Goal: Check status: Check status

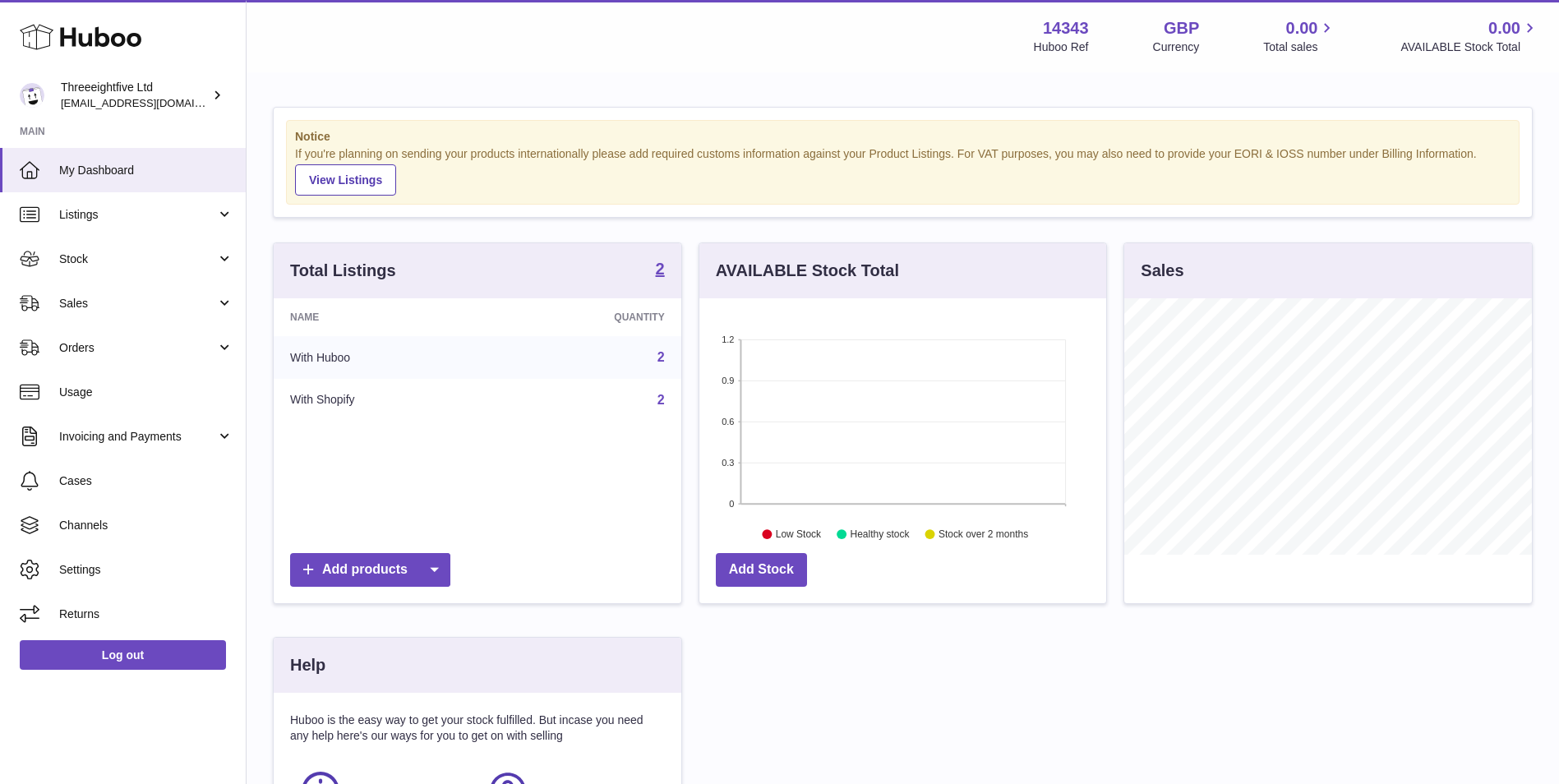
scroll to position [257, 407]
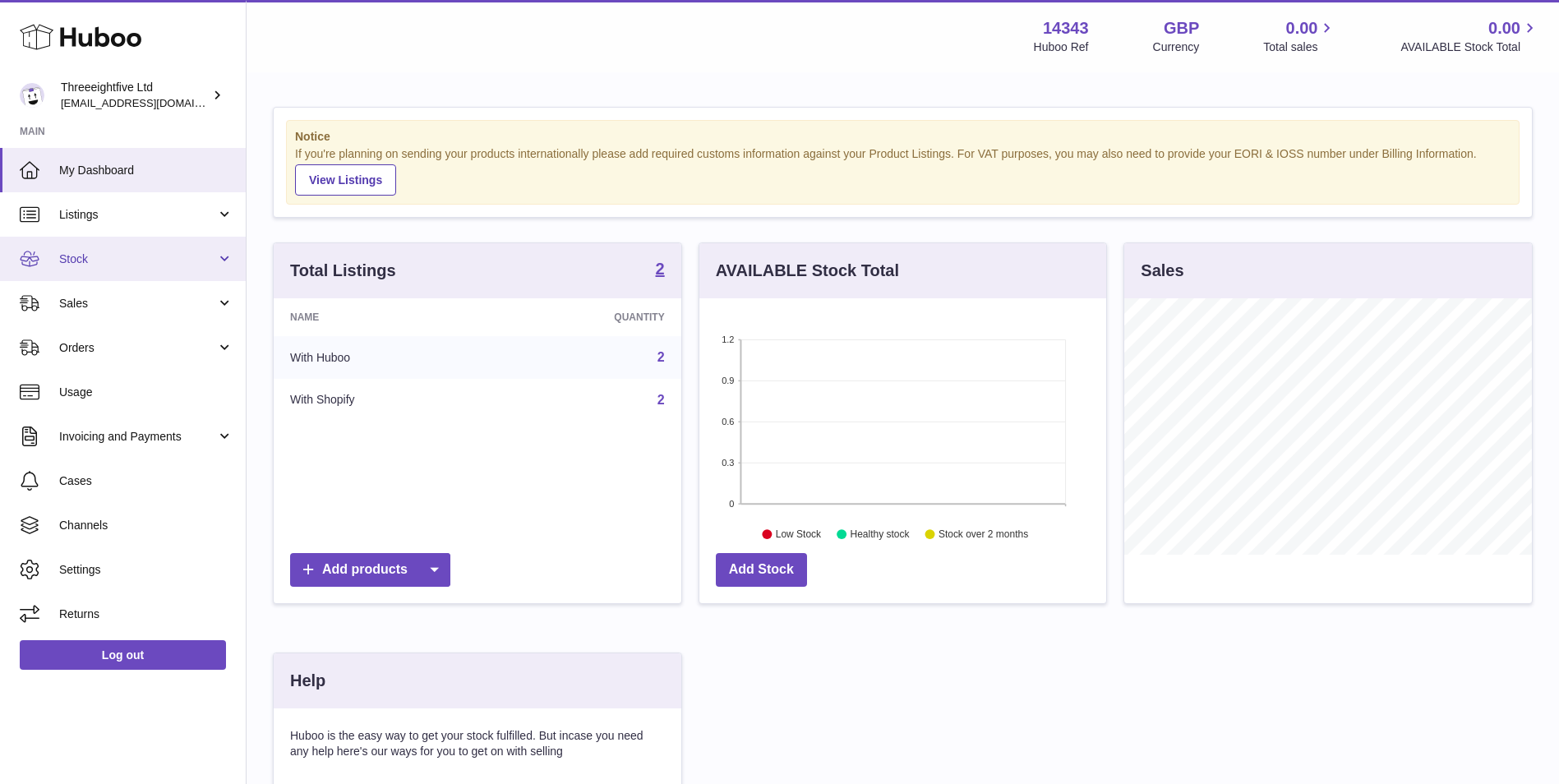
click at [138, 242] on link "Stock" at bounding box center [122, 258] width 246 height 45
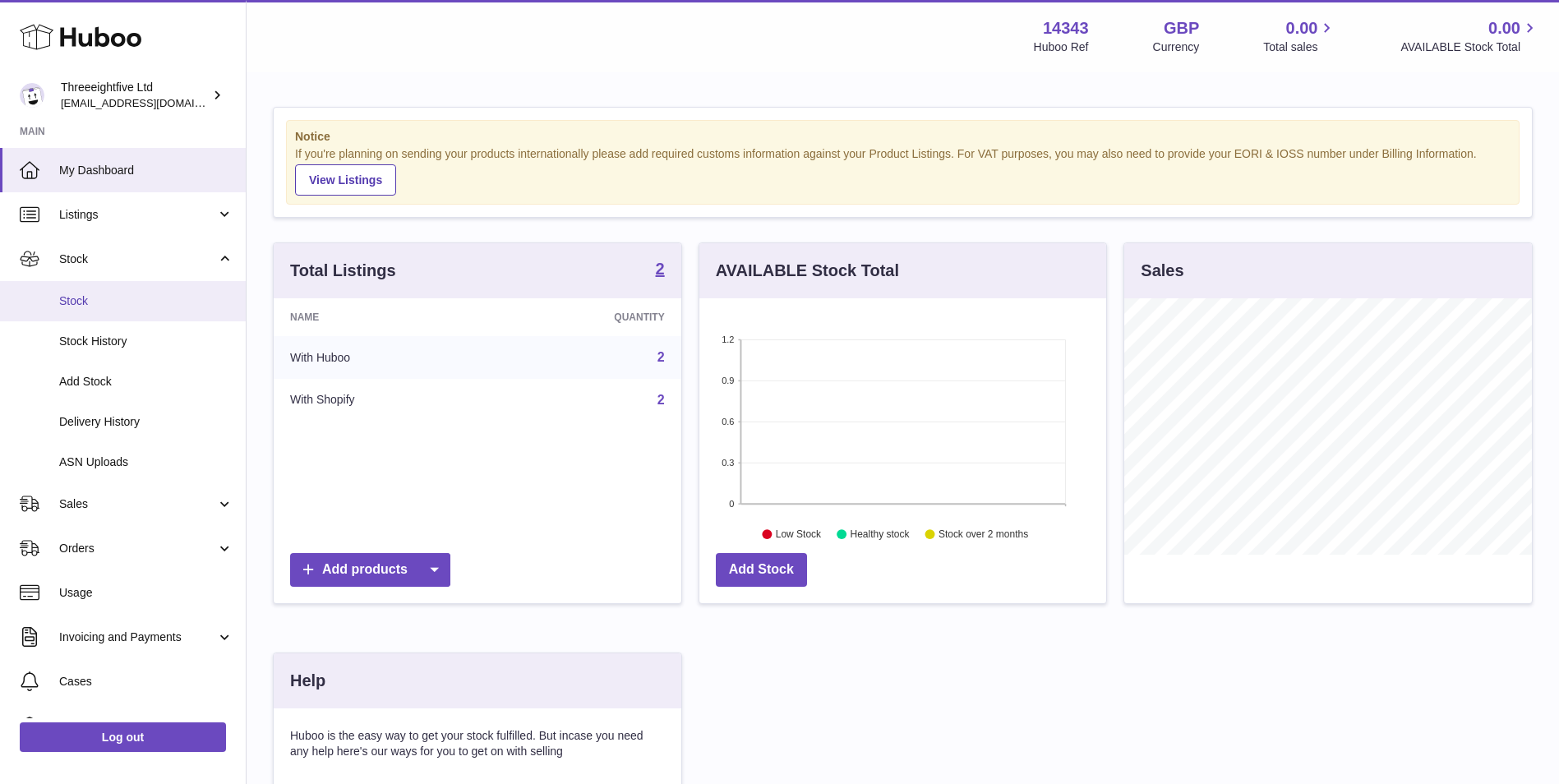
click at [116, 298] on span "Stock" at bounding box center [146, 301] width 174 height 15
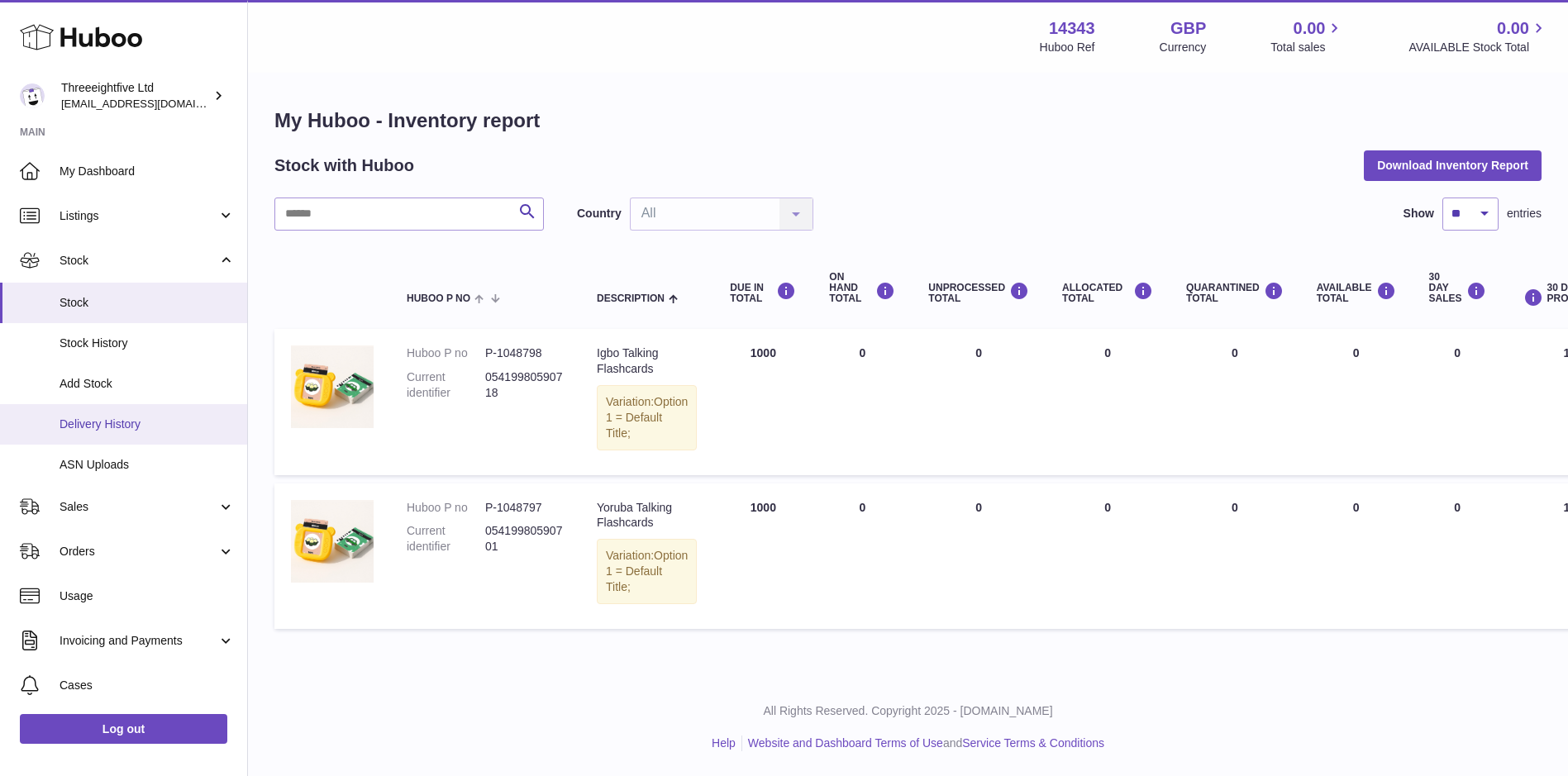
click at [157, 421] on span "Delivery History" at bounding box center [147, 425] width 175 height 15
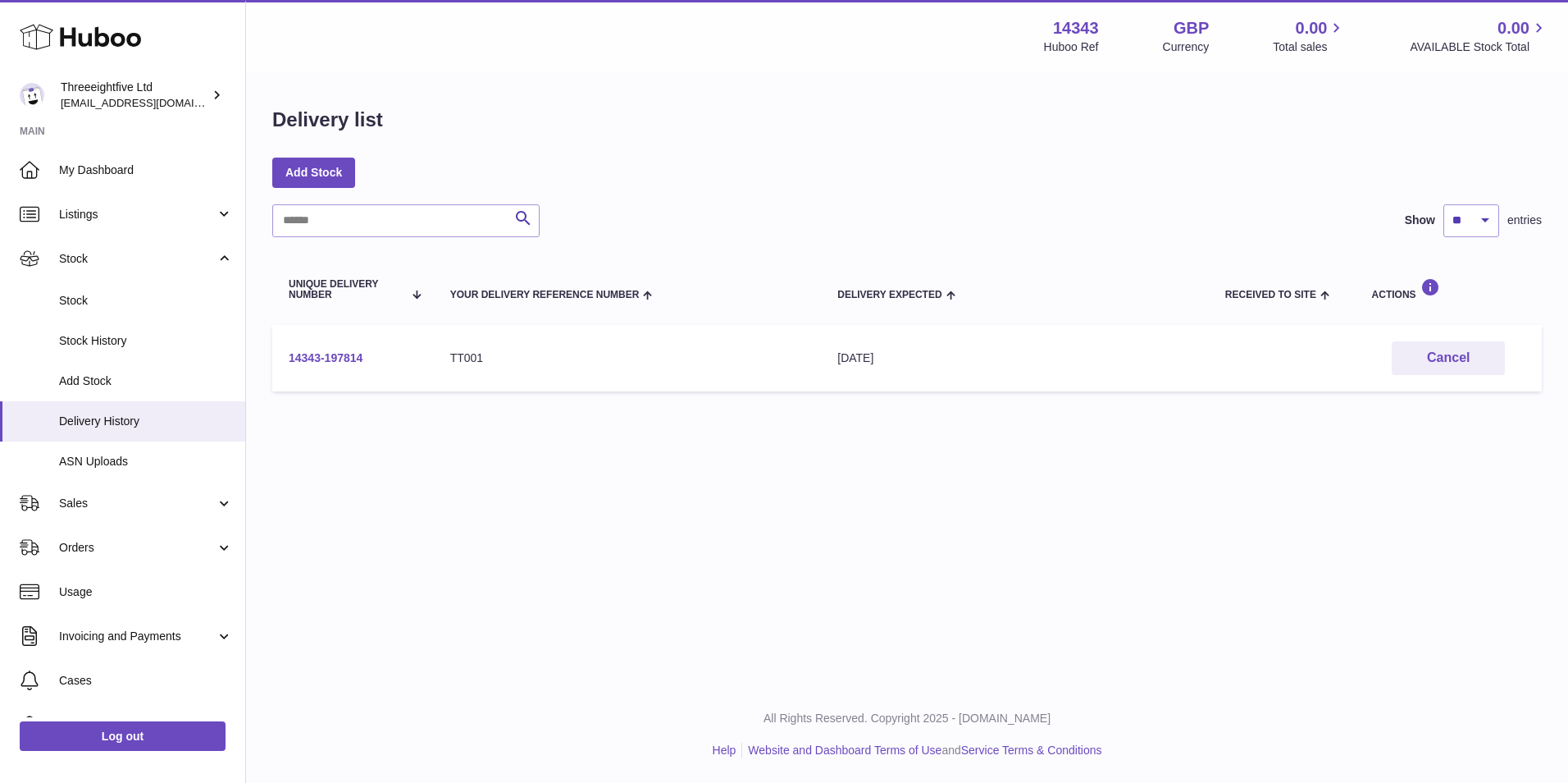
click at [350, 357] on link "14343-197814" at bounding box center [326, 358] width 74 height 13
